Goal: Navigation & Orientation: Find specific page/section

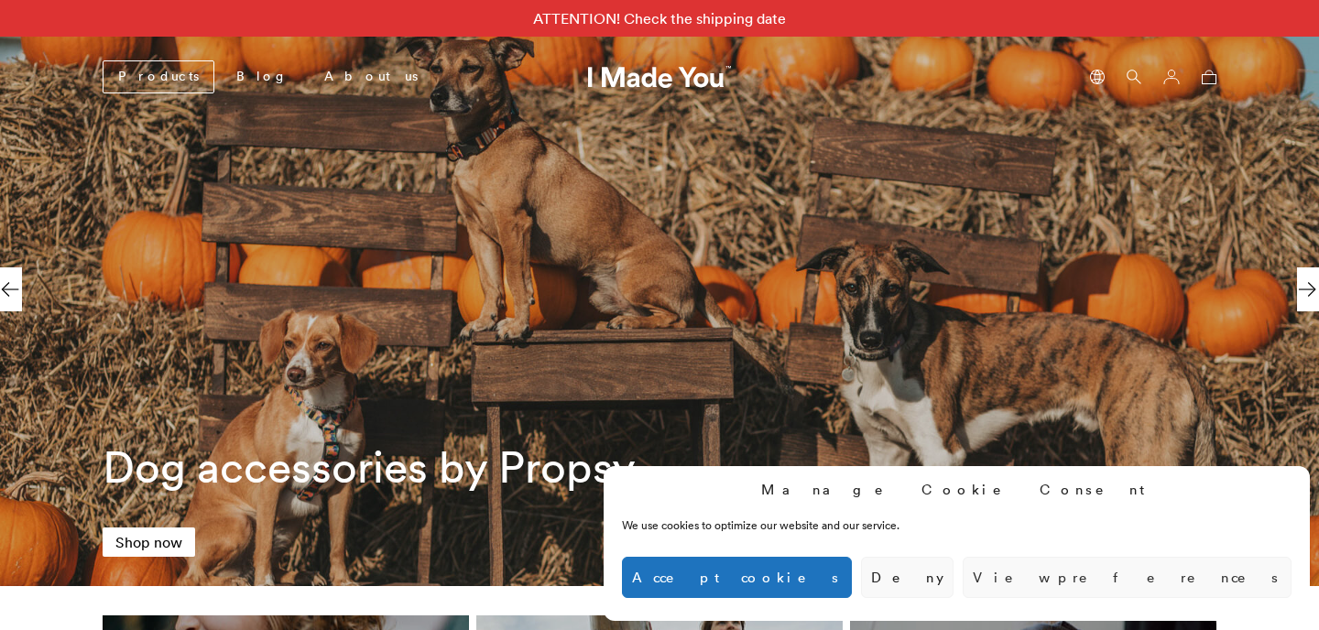
scroll to position [0, 841]
click at [852, 568] on button "Accept cookies" at bounding box center [737, 577] width 230 height 41
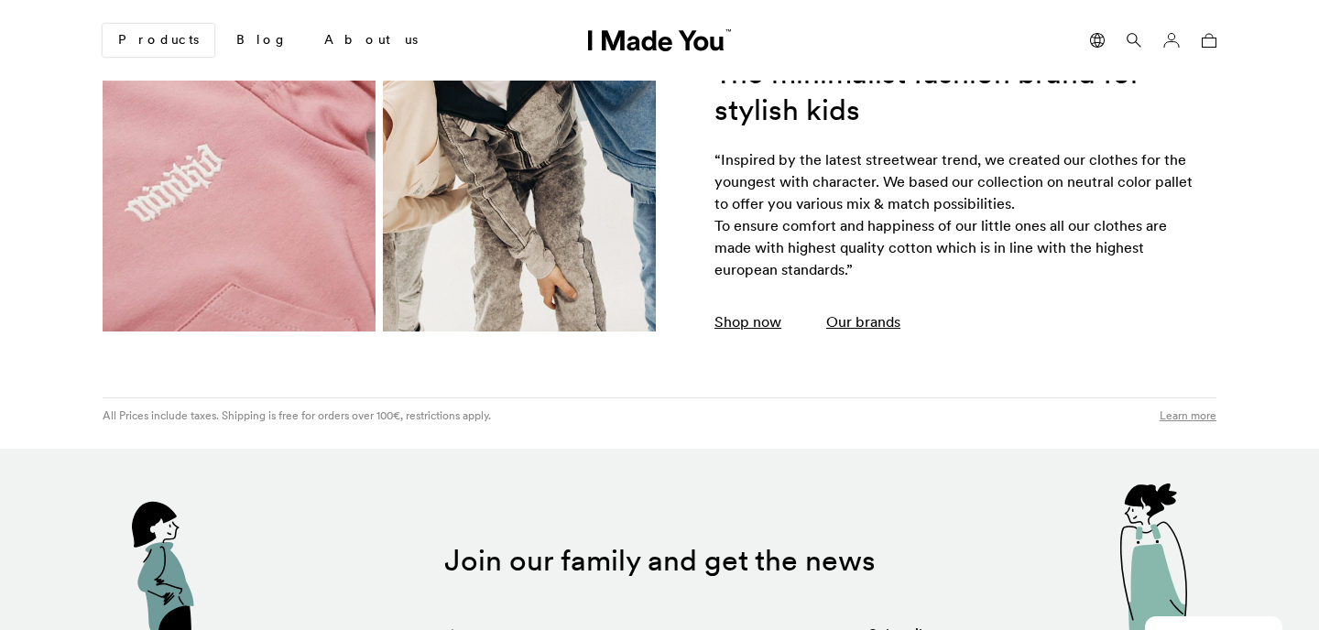
scroll to position [3604, 0]
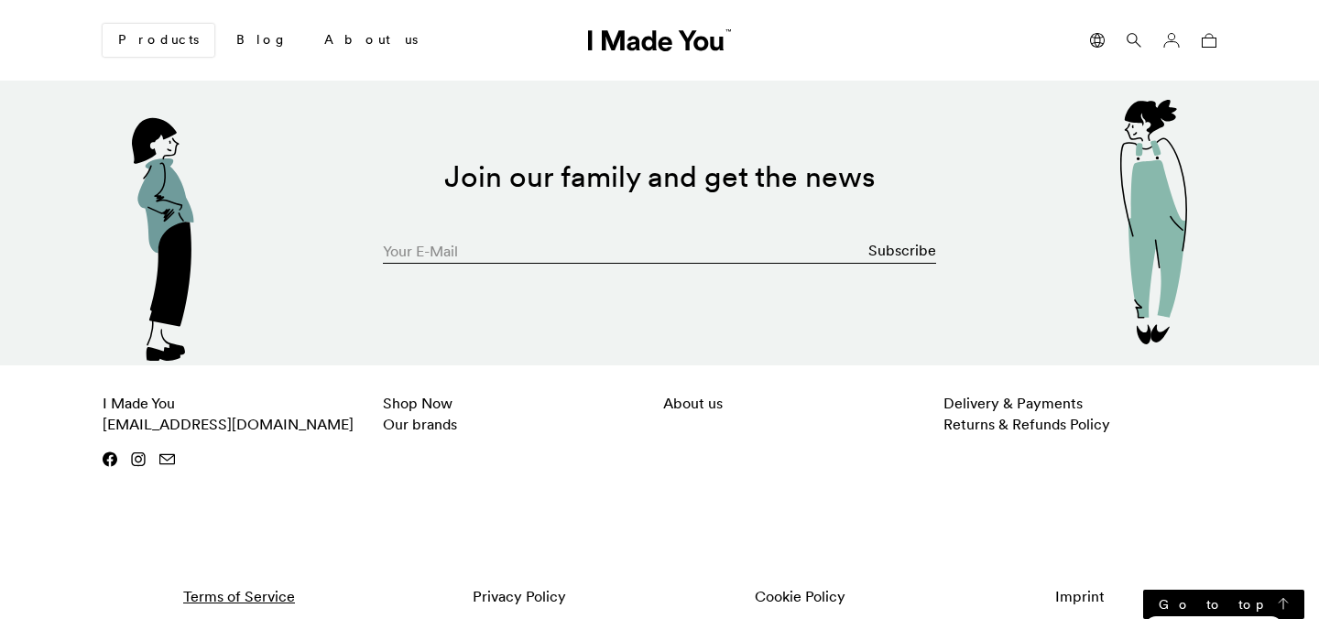
click at [254, 594] on link "Terms of Service" at bounding box center [239, 596] width 273 height 38
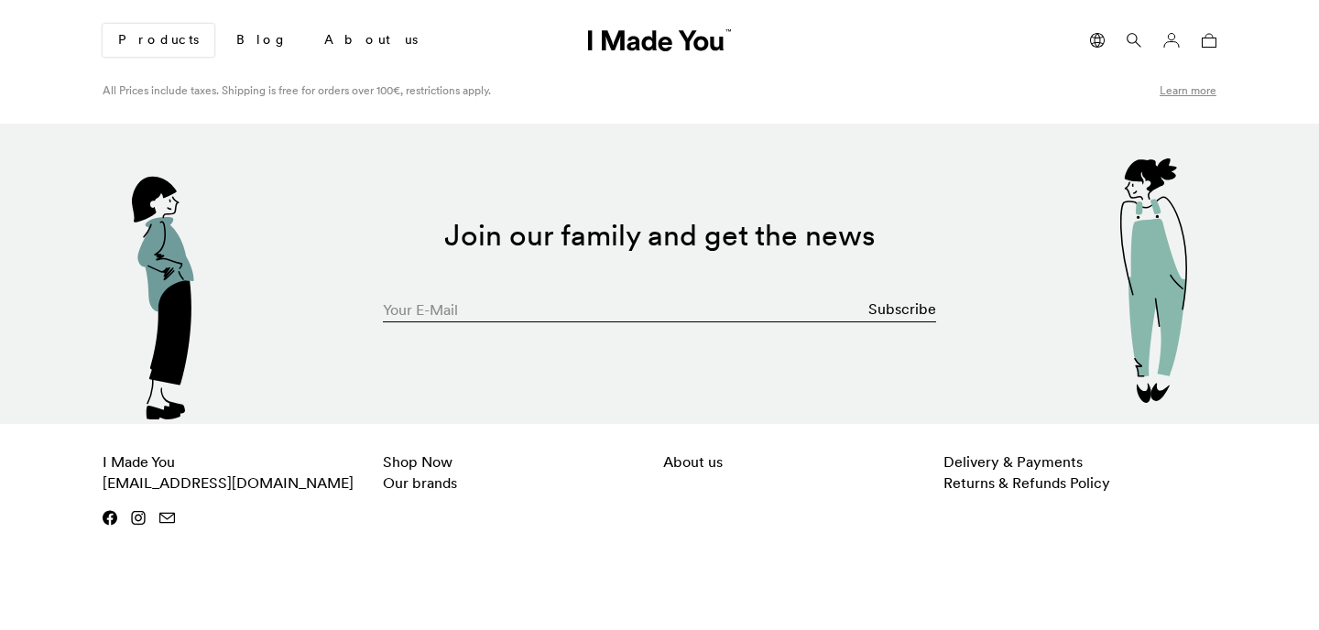
scroll to position [3090, 0]
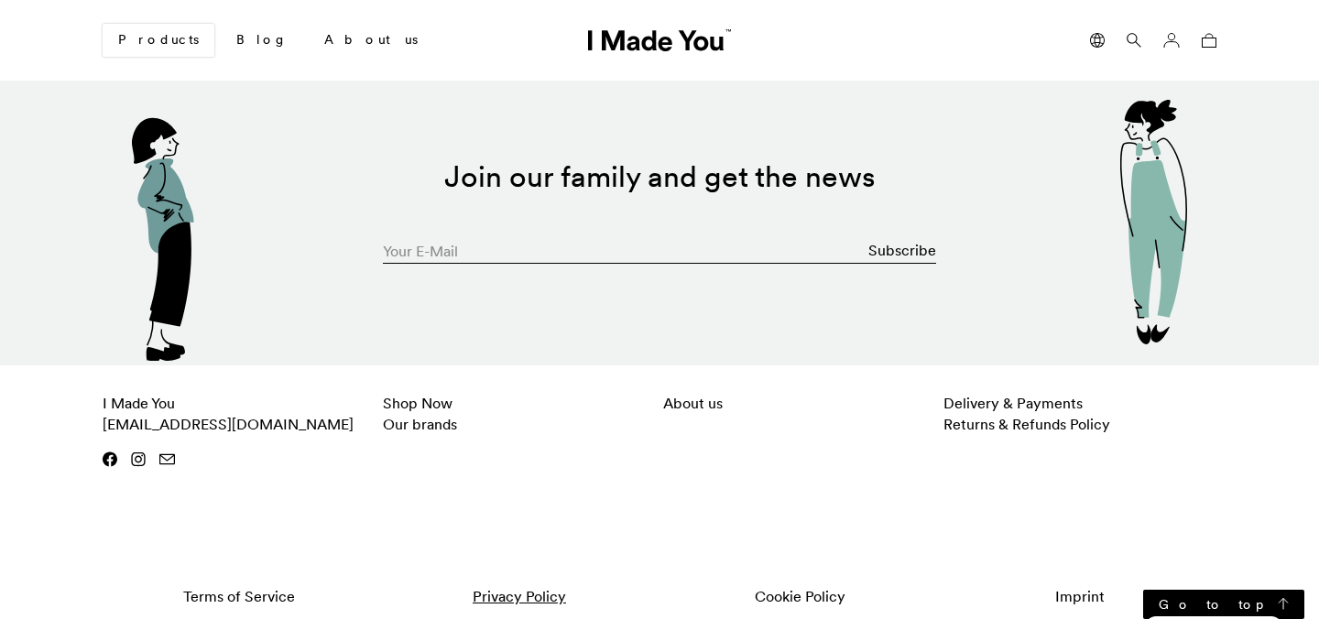
click at [518, 593] on link "Privacy Policy" at bounding box center [519, 596] width 273 height 38
